Goal: Task Accomplishment & Management: Use online tool/utility

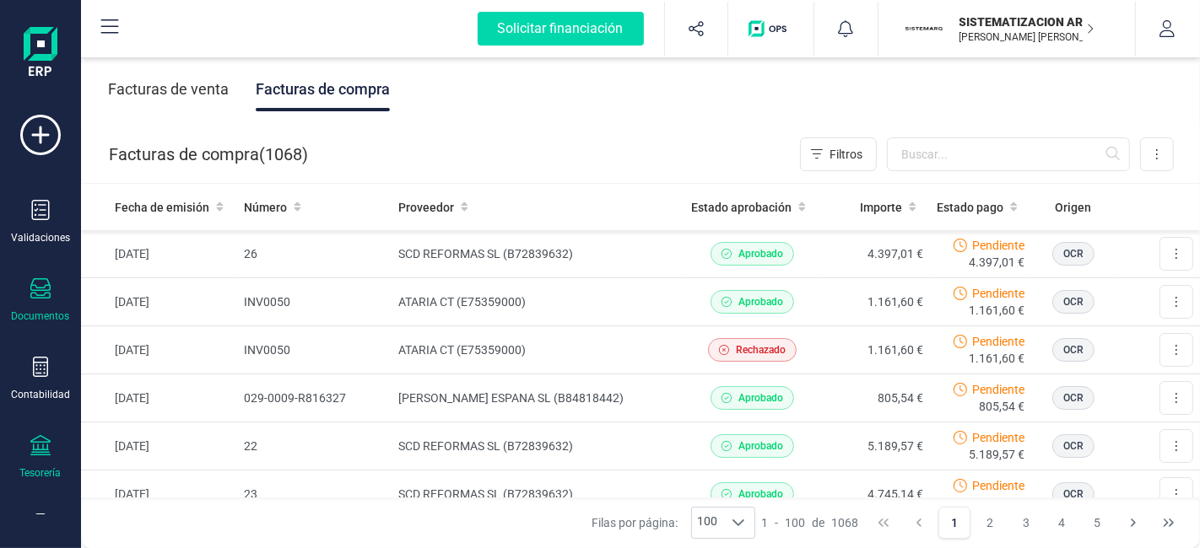
click at [60, 449] on div "Tesorería" at bounding box center [41, 457] width 68 height 45
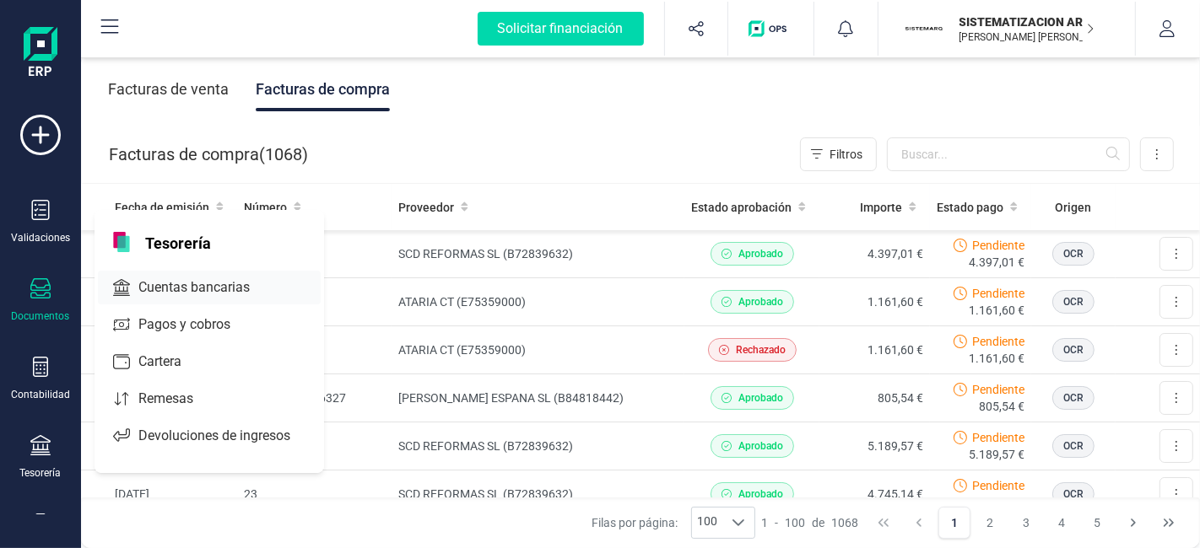
click at [212, 295] on div "Cuentas bancarias" at bounding box center [209, 288] width 223 height 34
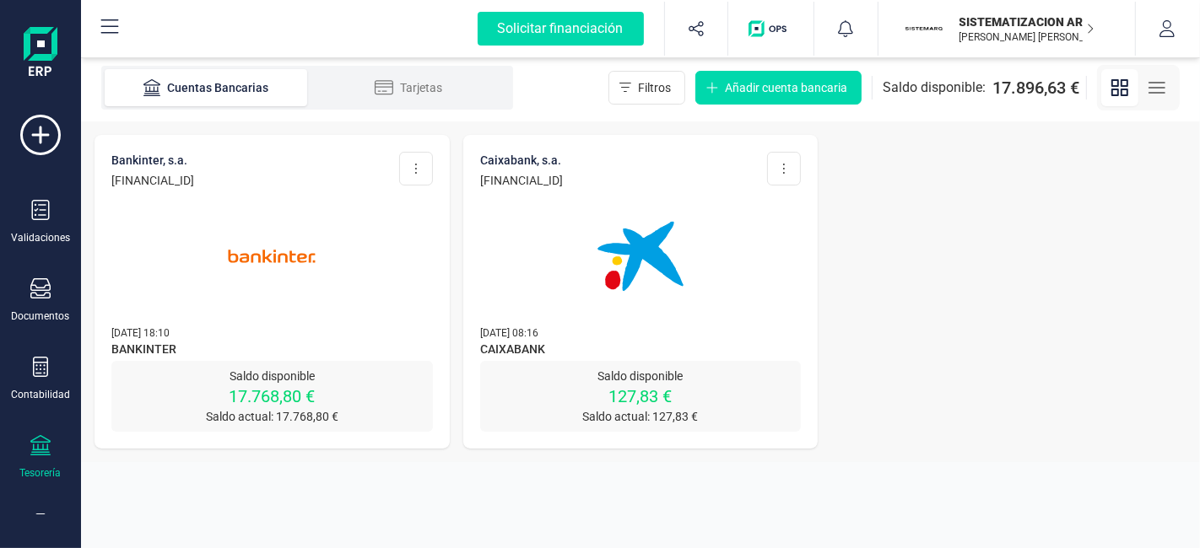
click at [694, 273] on img at bounding box center [641, 257] width 142 height 142
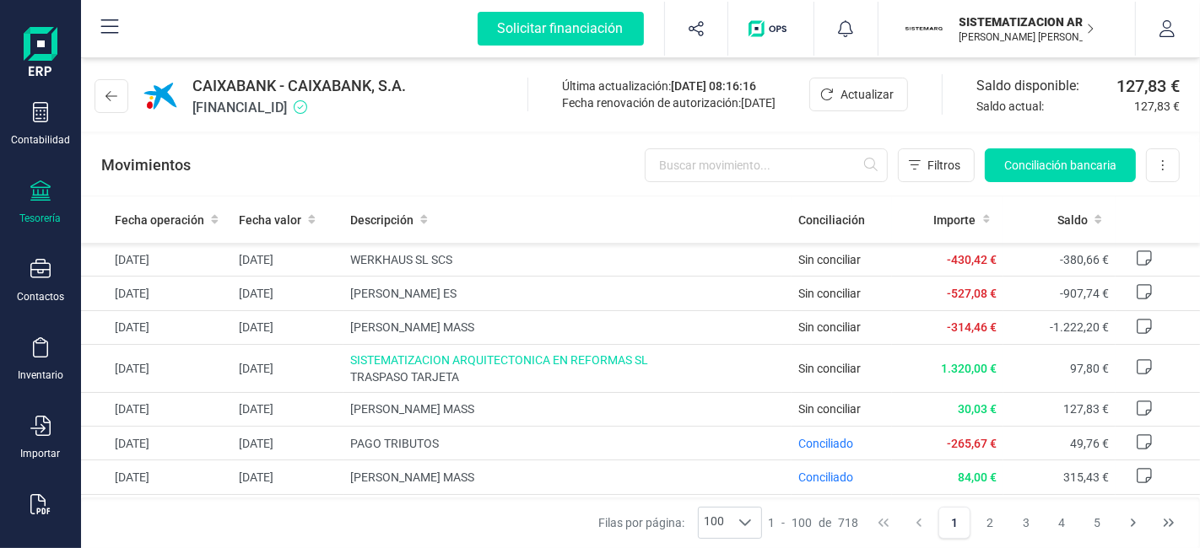
scroll to position [286, 0]
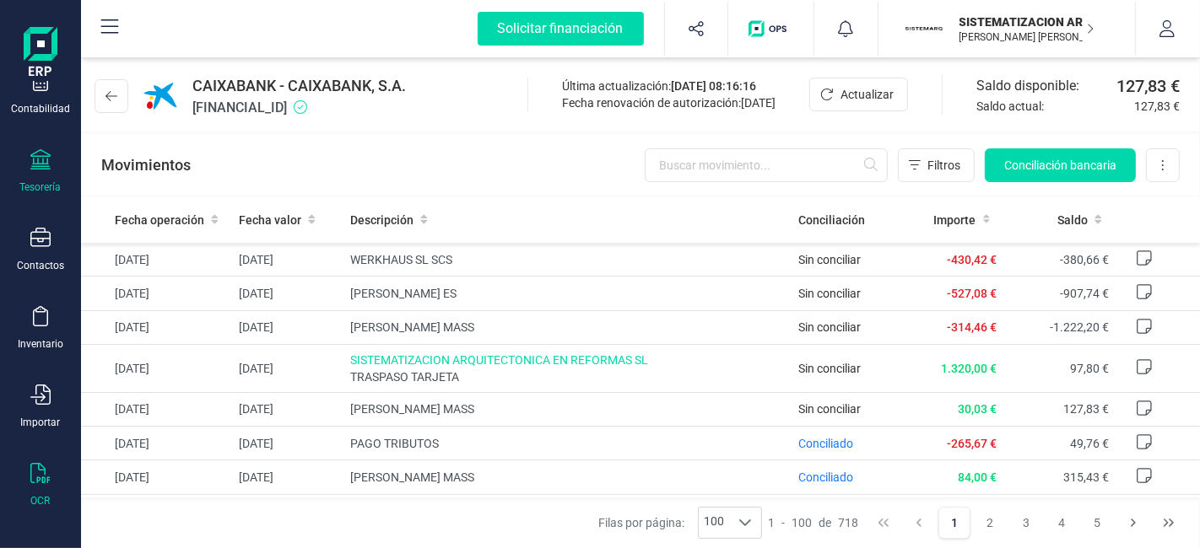
click at [29, 466] on div "OCR" at bounding box center [41, 485] width 68 height 45
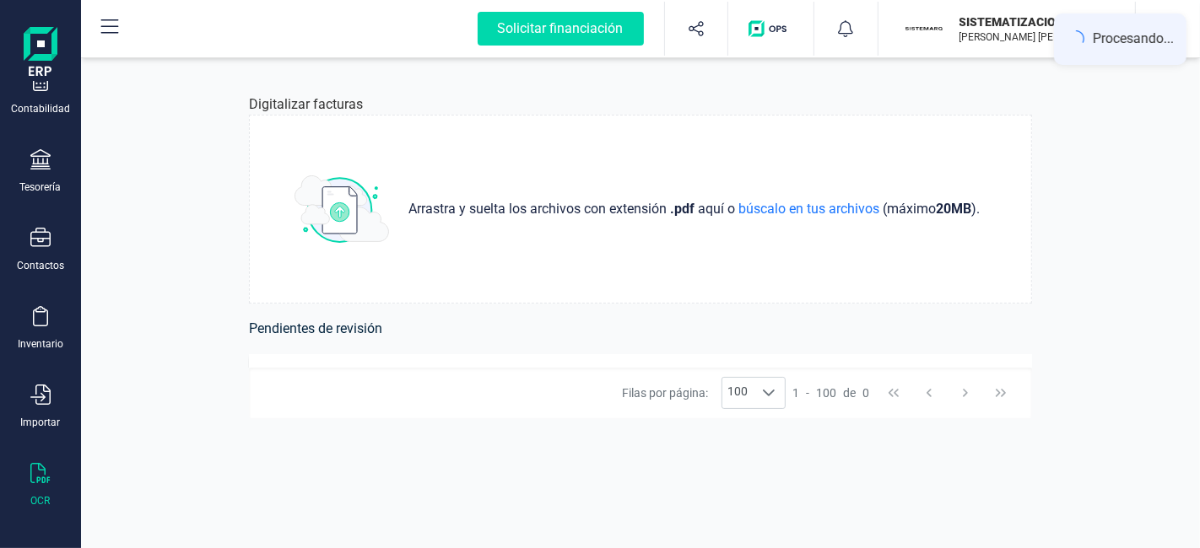
scroll to position [79, 0]
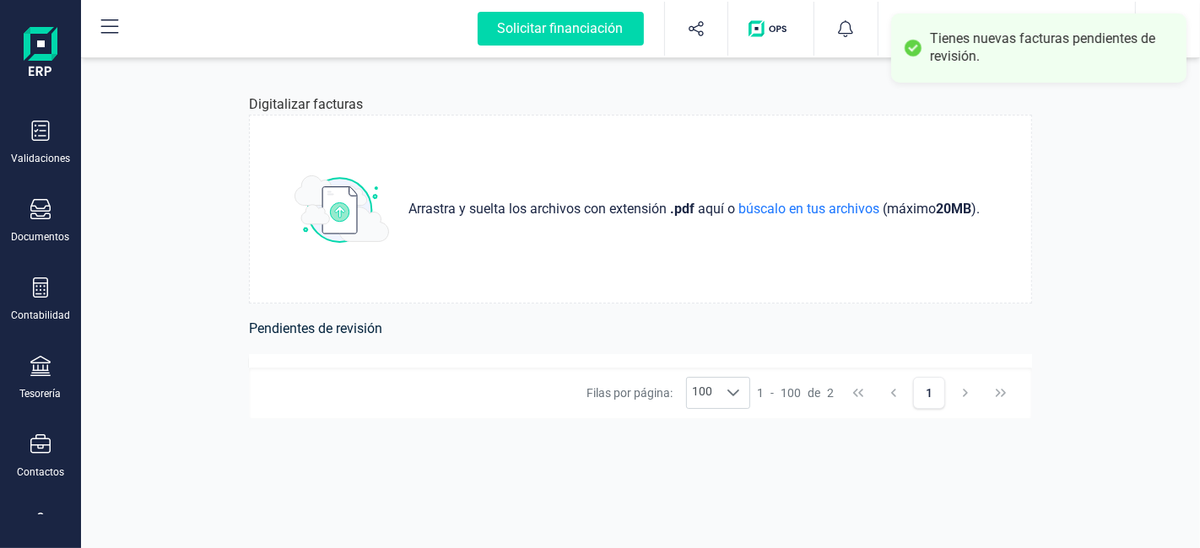
click at [557, 329] on h6 "Pendientes de revisión" at bounding box center [640, 329] width 783 height 24
click at [589, 386] on div "[PERSON_NAME] por página: 100 100 100" at bounding box center [668, 393] width 164 height 32
click at [513, 342] on div "Digitalizar facturas Arrastra y suelta los archivos con extensión .pdf aquí o b…" at bounding box center [640, 301] width 864 height 494
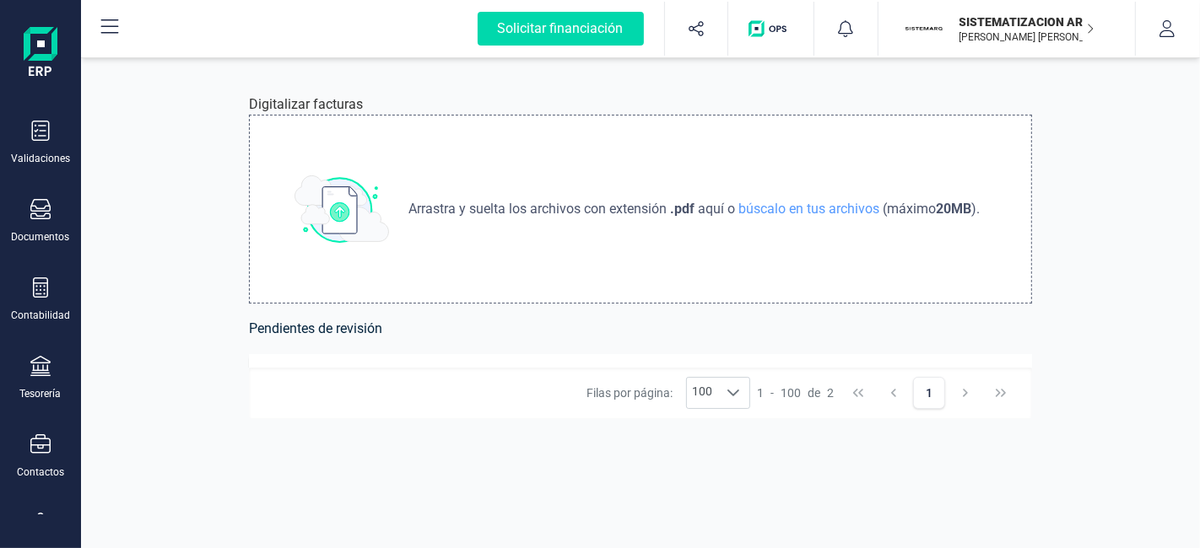
click at [532, 241] on div "Arrastra y suelta los archivos con extensión .pdf aquí o búscalo en tus archivo…" at bounding box center [640, 209] width 783 height 189
click at [749, 262] on div "Arrastra y suelta los archivos con extensión .pdf aquí o búscalo en tus archivo…" at bounding box center [640, 209] width 783 height 189
click at [718, 393] on div at bounding box center [733, 393] width 32 height 30
click at [622, 476] on div "Digitalizar facturas Arrastra y suelta los archivos con extensión .pdf aquí o b…" at bounding box center [640, 301] width 864 height 494
click at [317, 383] on div "Filas por página: 100 100 100 1 - 100 de 3 1" at bounding box center [640, 393] width 783 height 51
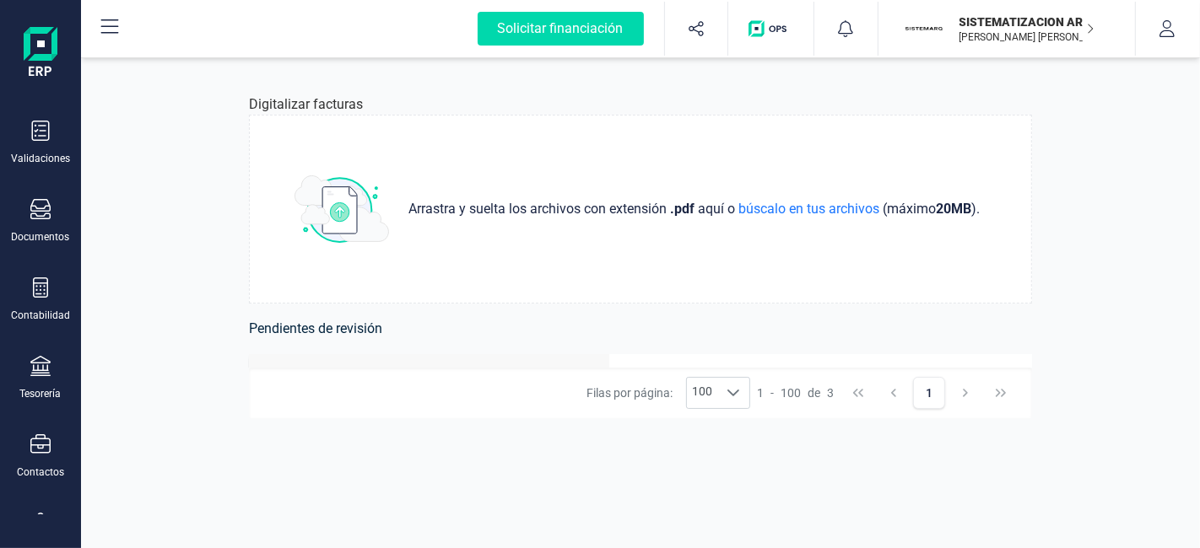
click at [371, 366] on th "Empresa" at bounding box center [429, 377] width 360 height 46
